Goal: Task Accomplishment & Management: Manage account settings

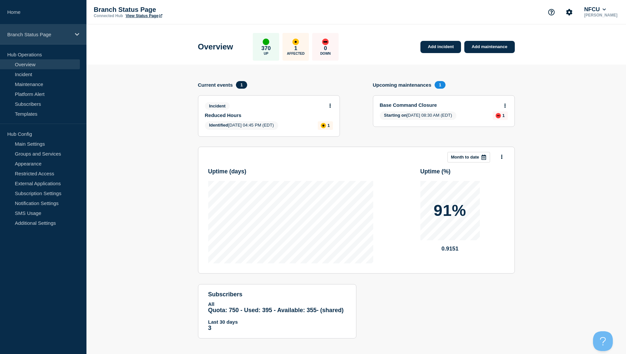
click at [75, 36] on icon at bounding box center [77, 34] width 4 height 5
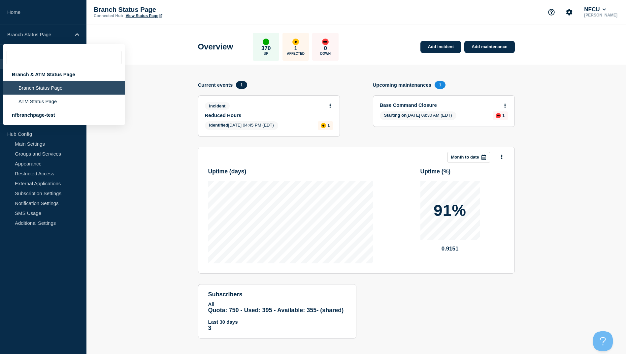
click at [116, 178] on section "Add incident Add maintenance Current events 1 Incident Reduced Hours Identified…" at bounding box center [355, 207] width 539 height 284
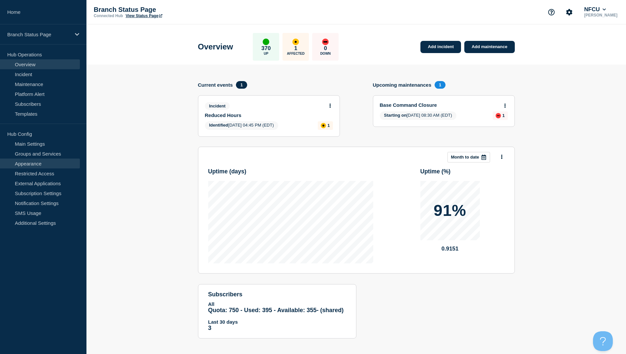
click at [34, 163] on link "Appearance" at bounding box center [40, 164] width 80 height 10
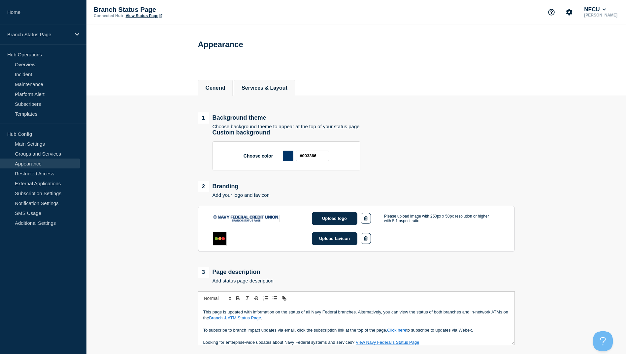
click at [286, 84] on li "Services & Layout" at bounding box center [264, 88] width 61 height 16
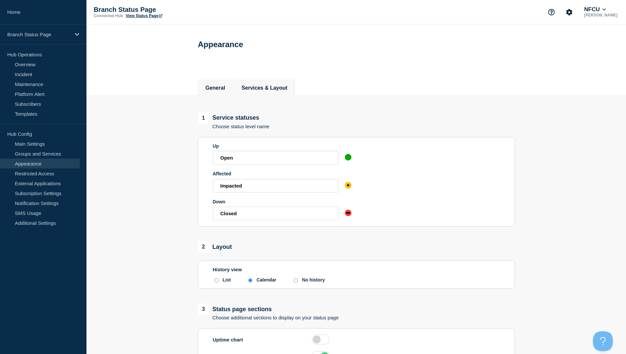
click at [218, 96] on li "General" at bounding box center [215, 88] width 35 height 16
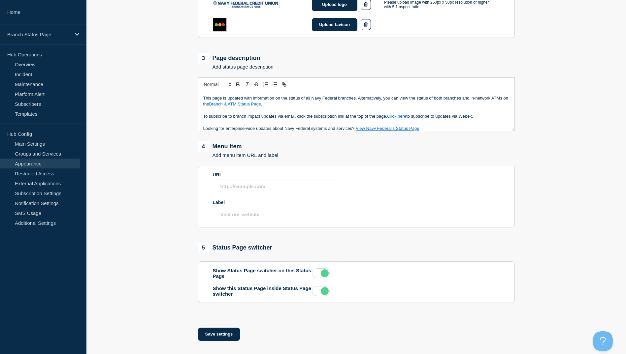
scroll to position [222, 0]
